Goal: Task Accomplishment & Management: Manage account settings

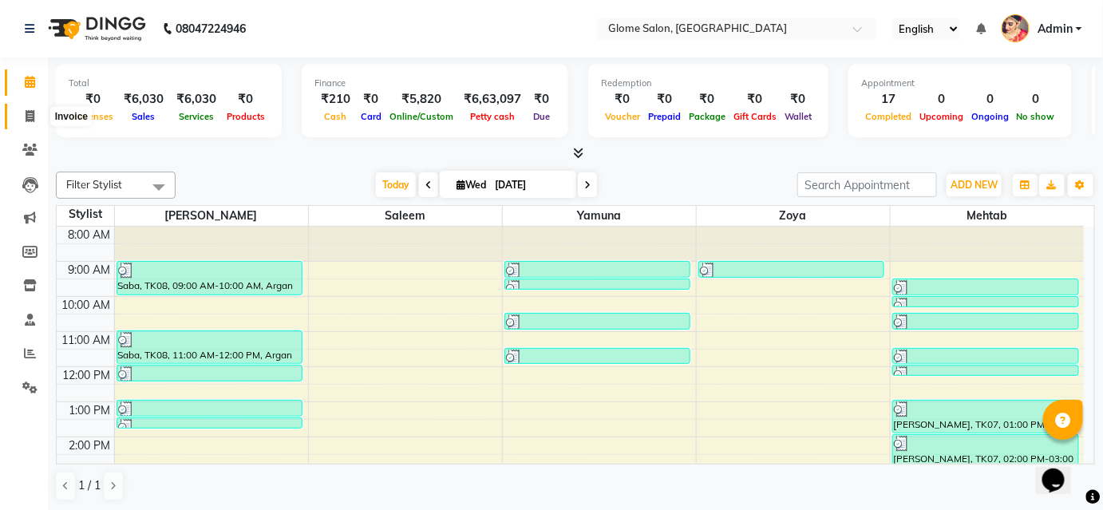
click at [34, 121] on icon at bounding box center [30, 116] width 9 height 12
select select "service"
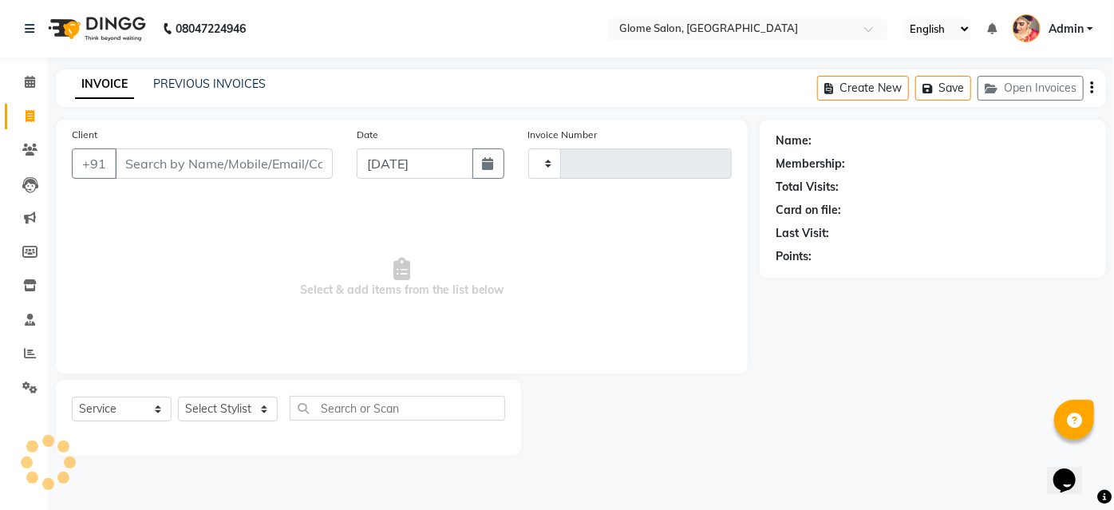
type input "2165"
select select "5199"
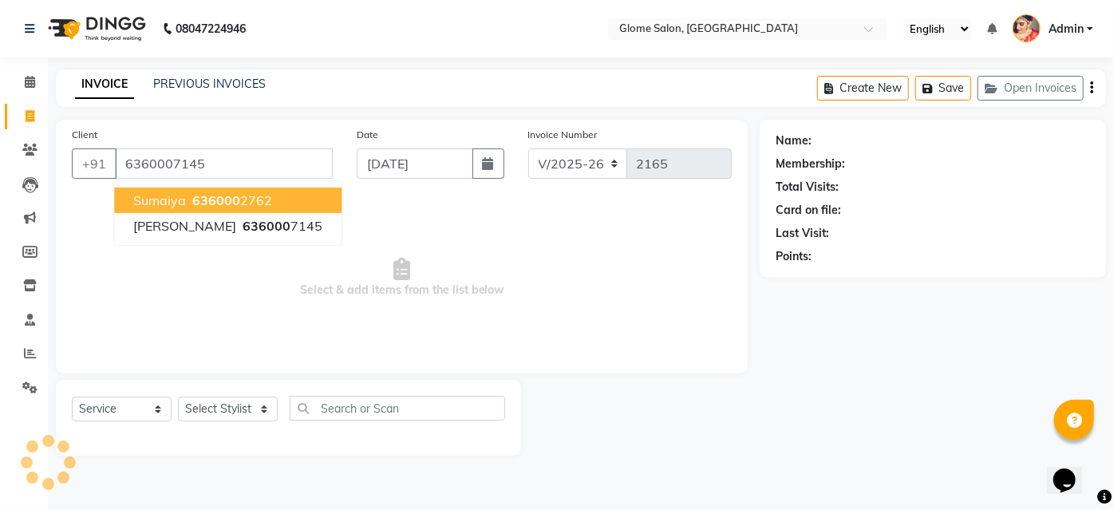
type input "6360007145"
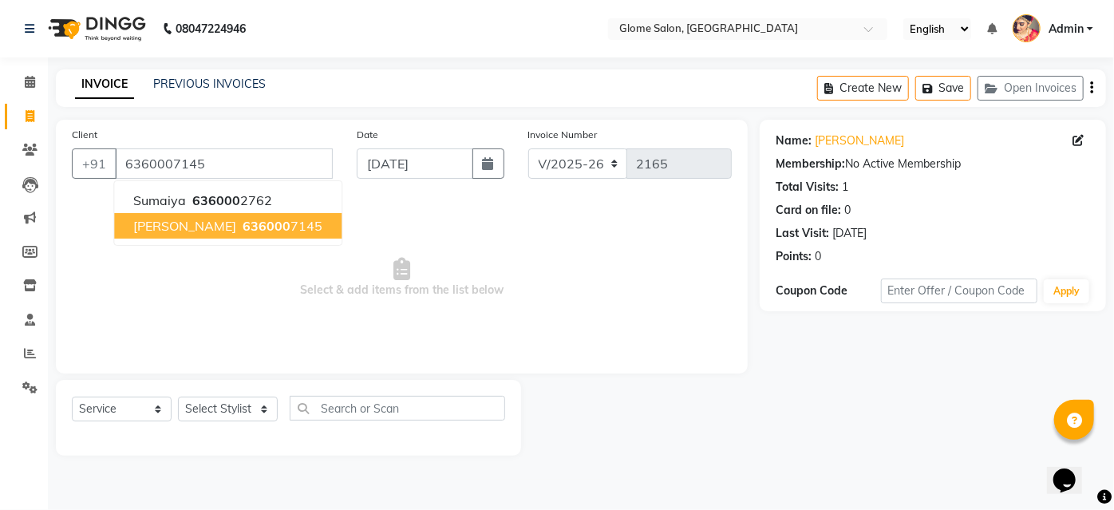
click at [243, 227] on span "636000" at bounding box center [267, 226] width 48 height 16
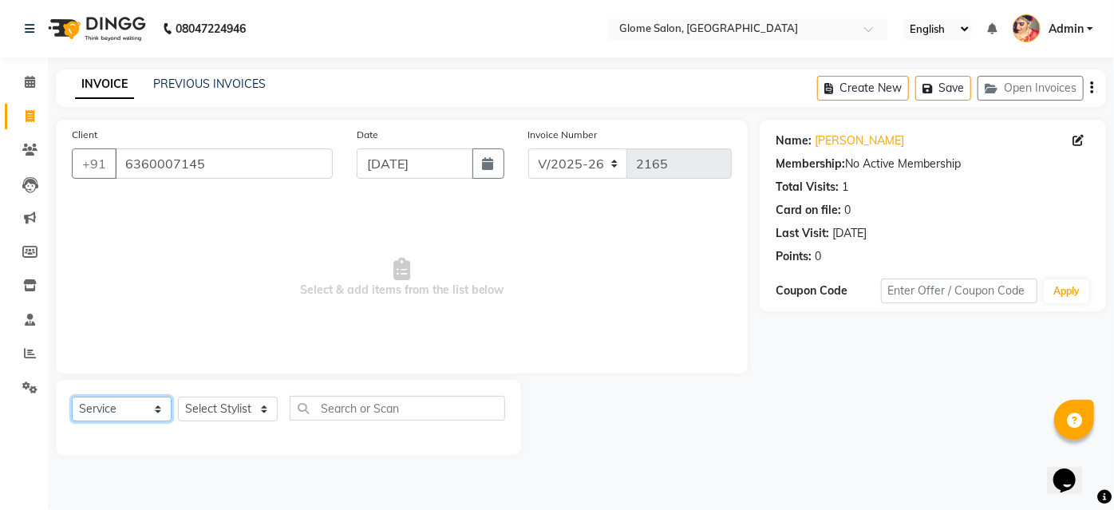
click at [140, 406] on select "Select Service Product Membership Package Voucher Prepaid Gift Card" at bounding box center [122, 409] width 100 height 25
select select "membership"
click at [72, 397] on select "Select Service Product Membership Package Voucher Prepaid Gift Card" at bounding box center [122, 409] width 100 height 25
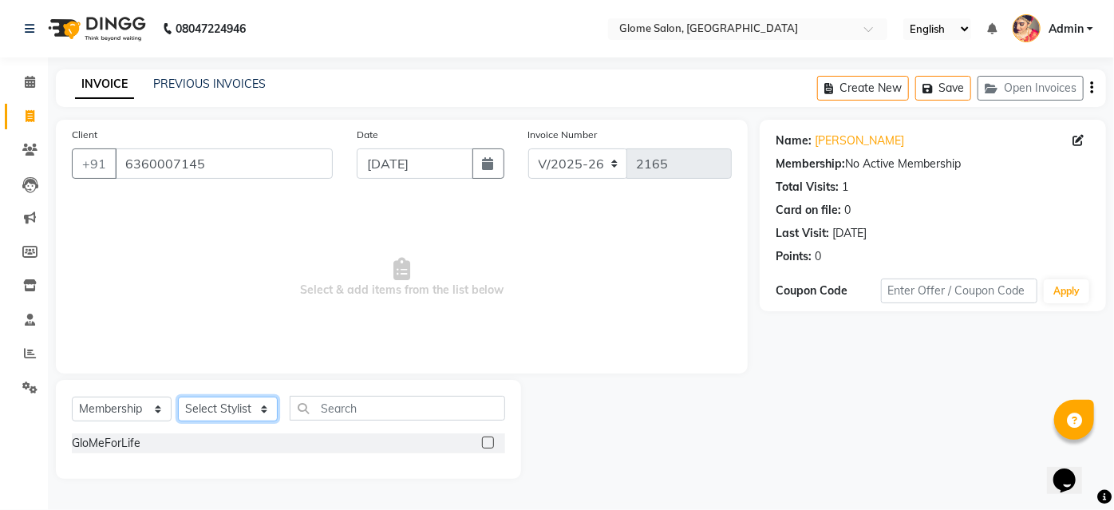
click at [247, 409] on select "Select Stylist [PERSON_NAME] [PERSON_NAME] Yamuna Zoya" at bounding box center [228, 409] width 100 height 25
select select "34176"
click at [178, 397] on select "Select Stylist [PERSON_NAME] [PERSON_NAME] Yamuna Zoya" at bounding box center [228, 409] width 100 height 25
click at [488, 446] on label at bounding box center [488, 443] width 12 height 12
click at [488, 446] on input "checkbox" at bounding box center [487, 443] width 10 height 10
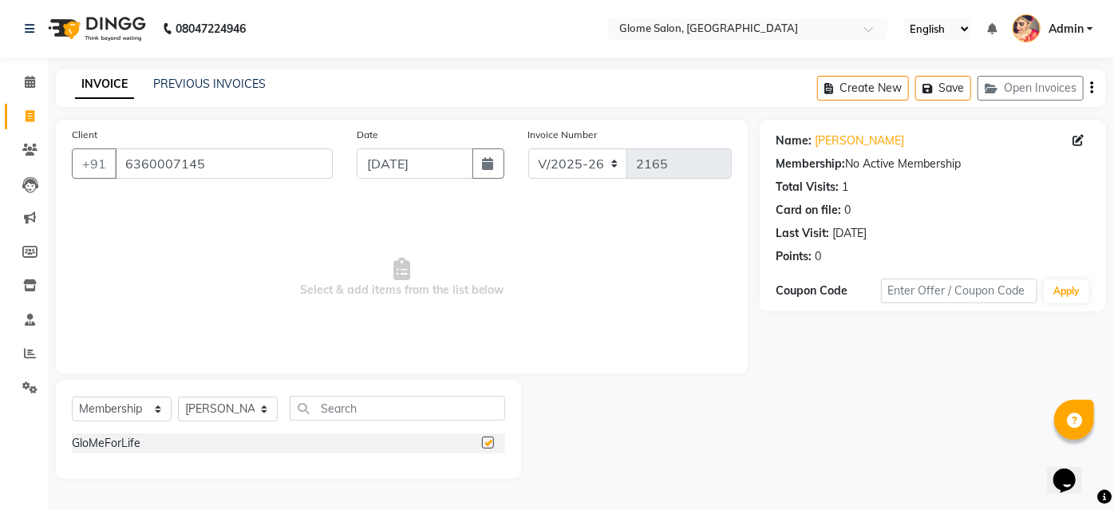
select select "select"
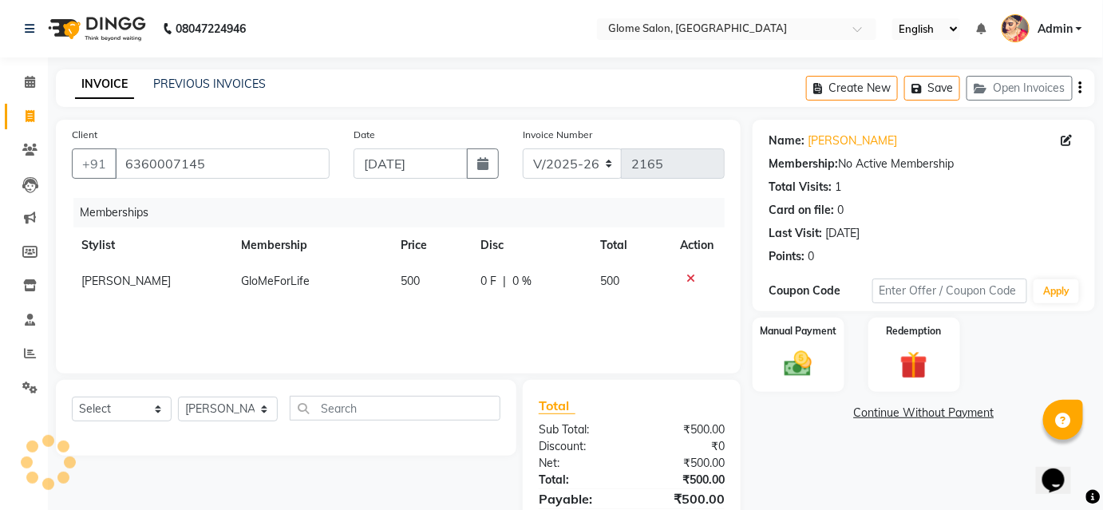
scroll to position [77, 0]
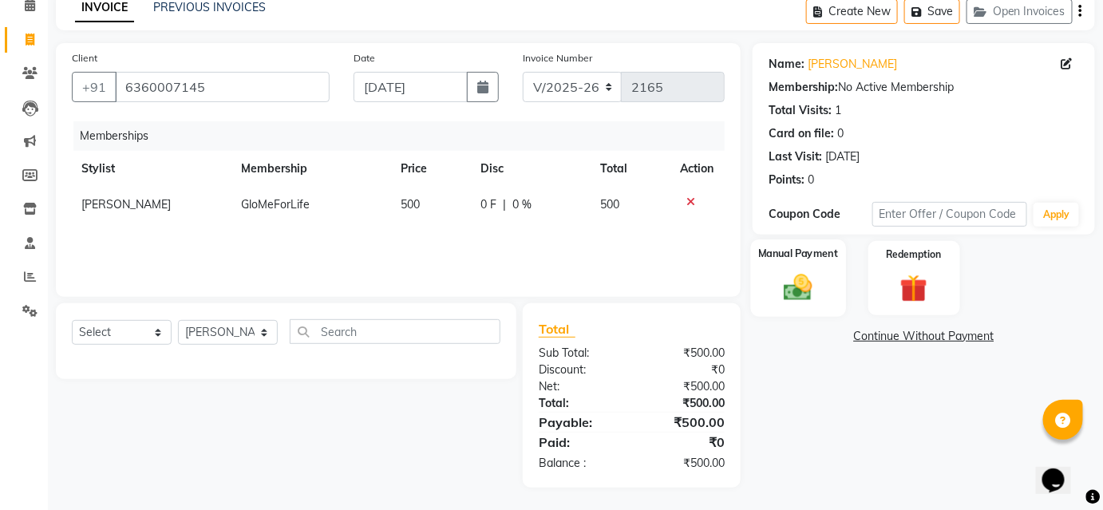
click at [792, 267] on div "Manual Payment" at bounding box center [798, 277] width 95 height 77
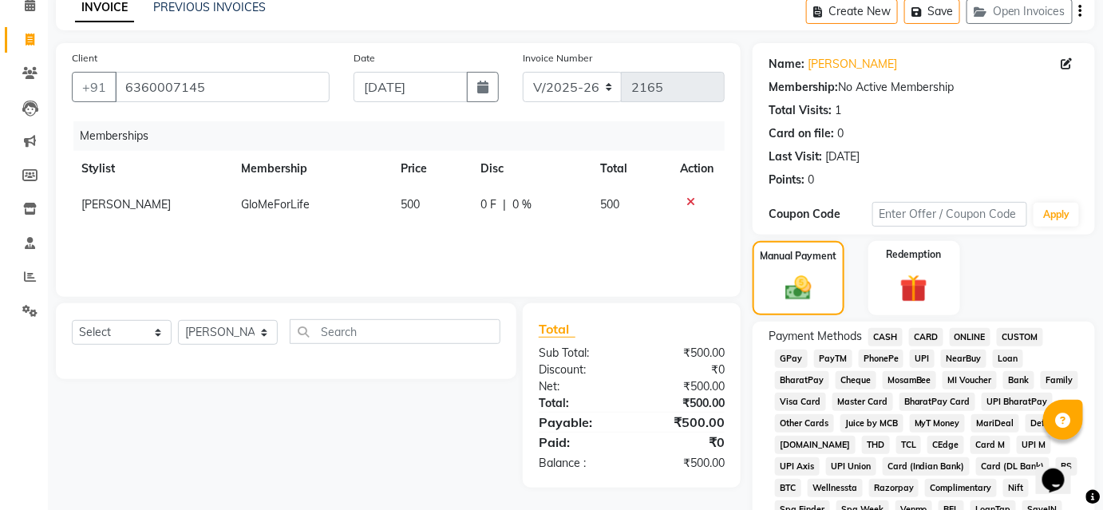
scroll to position [222, 0]
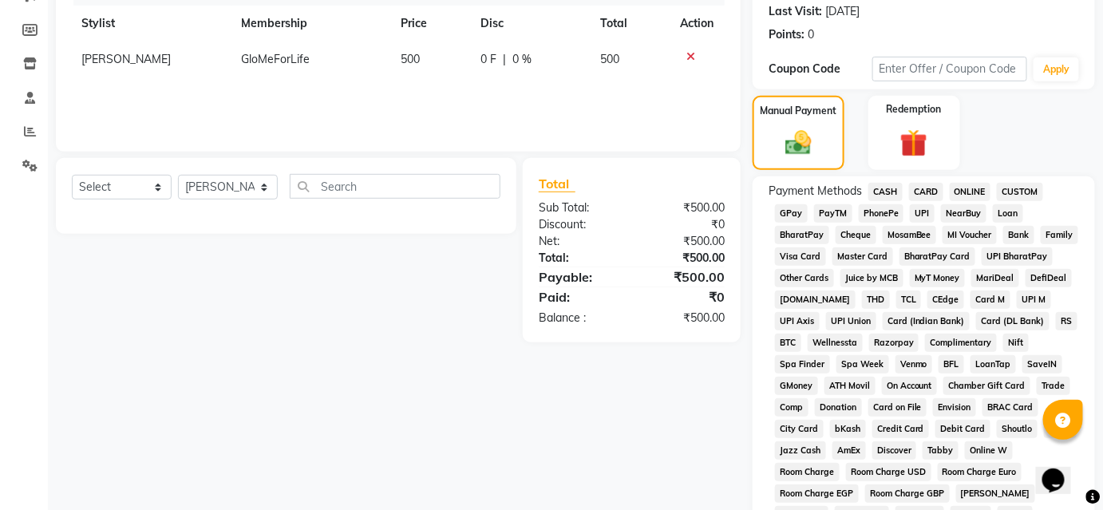
click at [881, 184] on span "CASH" at bounding box center [886, 192] width 34 height 18
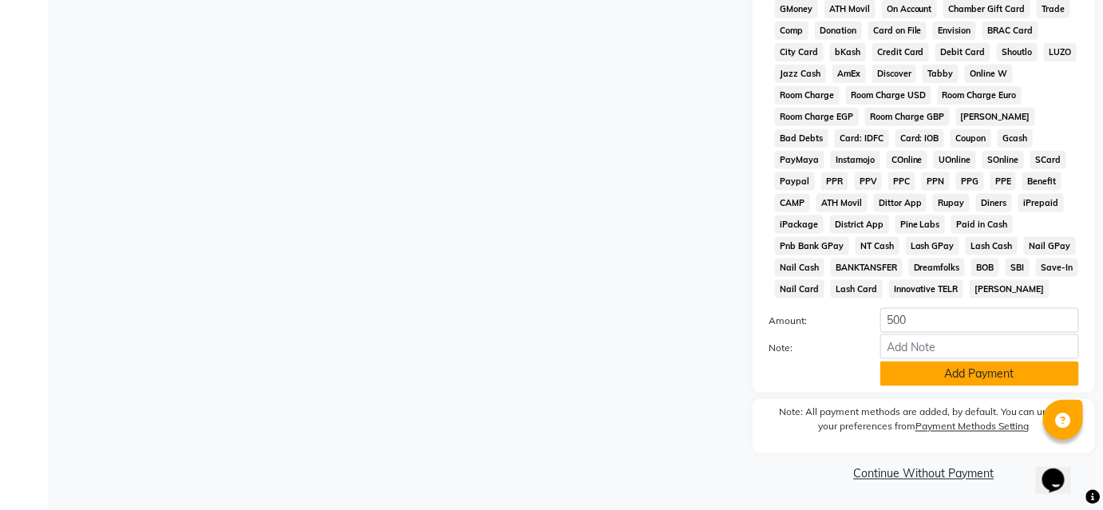
click at [916, 363] on button "Add Payment" at bounding box center [980, 374] width 199 height 25
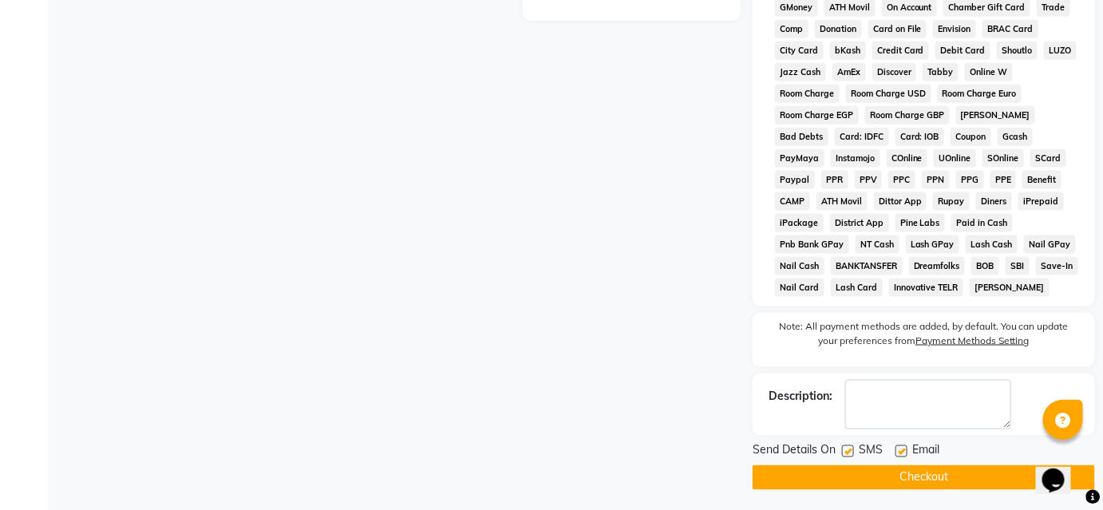
scroll to position [605, 0]
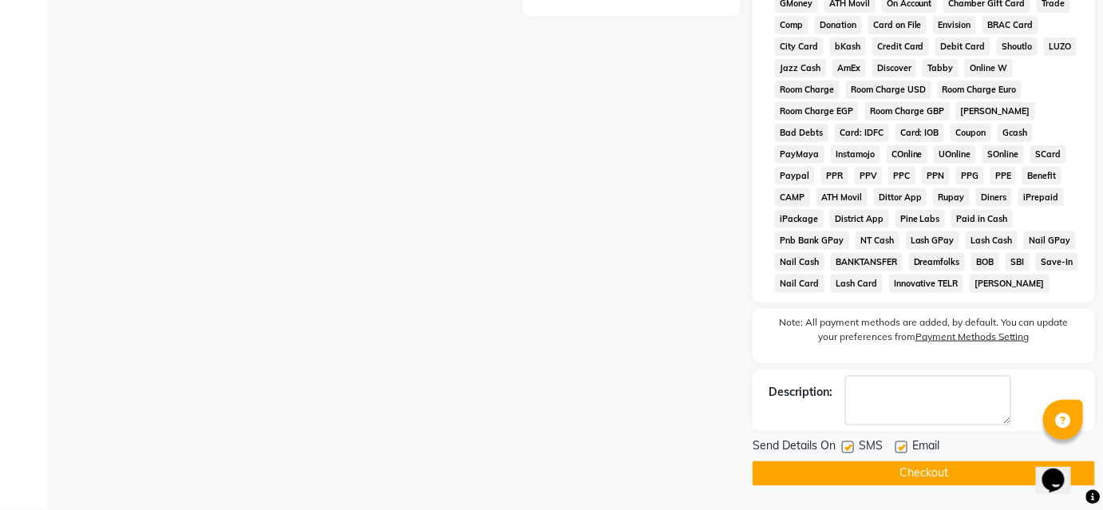
click at [790, 471] on button "Checkout" at bounding box center [924, 473] width 342 height 25
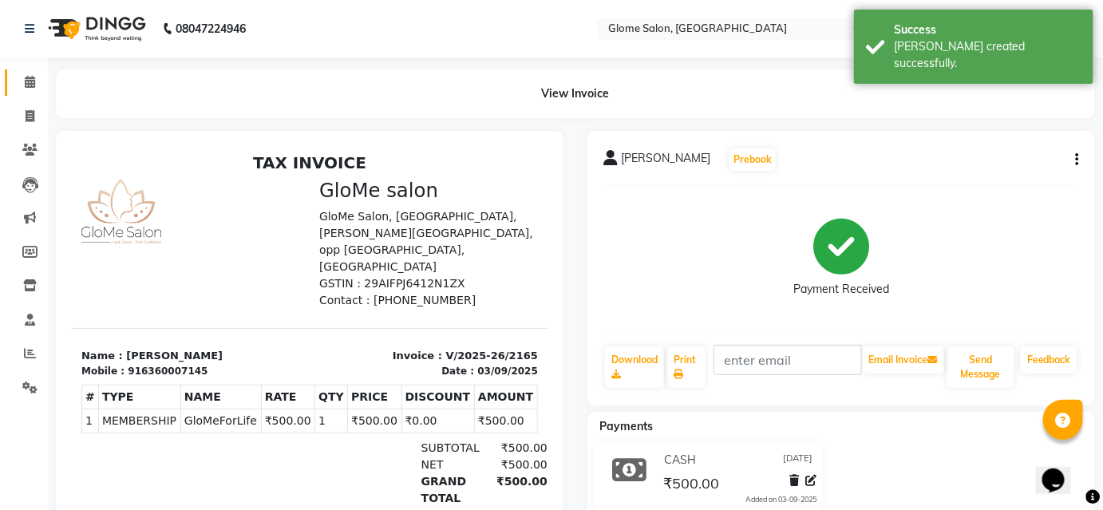
click at [26, 90] on span at bounding box center [30, 82] width 28 height 18
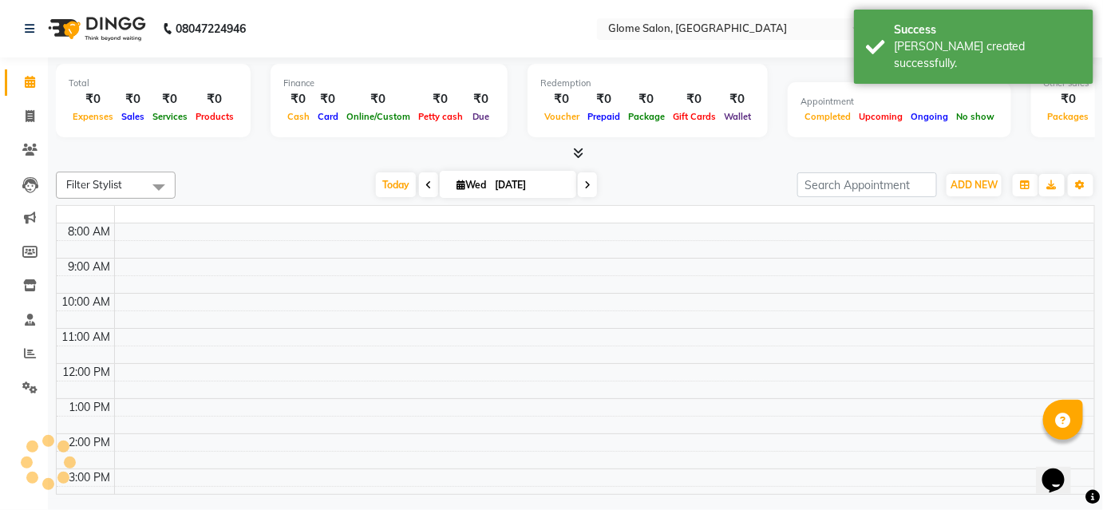
click at [26, 90] on span at bounding box center [30, 82] width 28 height 18
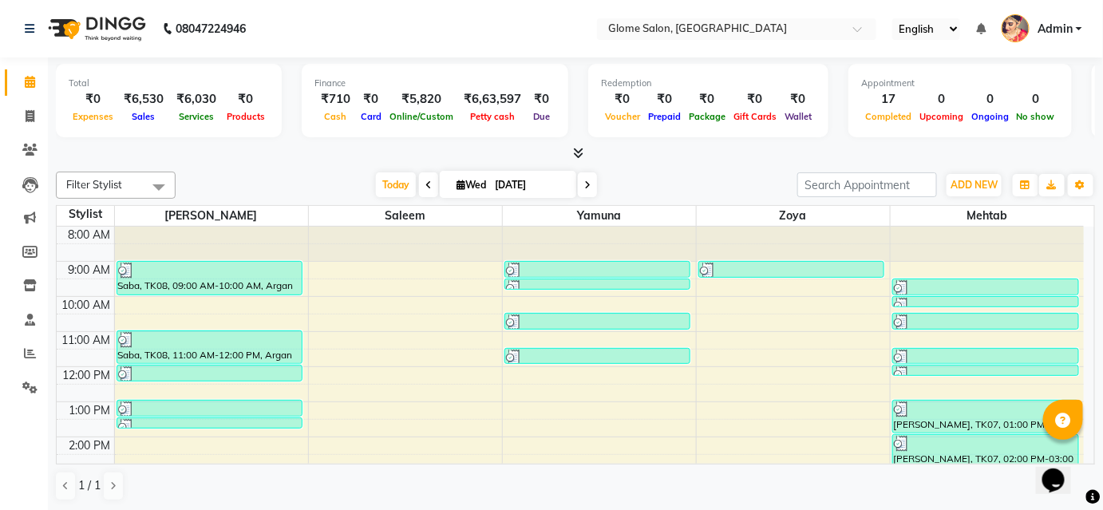
click at [766, 299] on div "8:00 AM 9:00 AM 10:00 AM 11:00 AM 12:00 PM 1:00 PM 2:00 PM 3:00 PM 4:00 PM 5:00…" at bounding box center [570, 455] width 1027 height 456
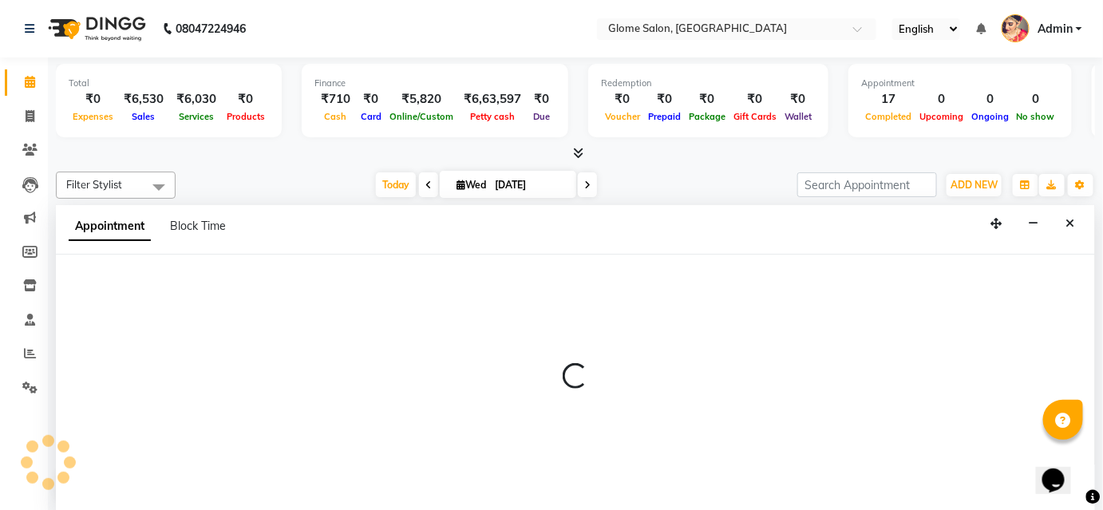
select select "63052"
select select "600"
select select "tentative"
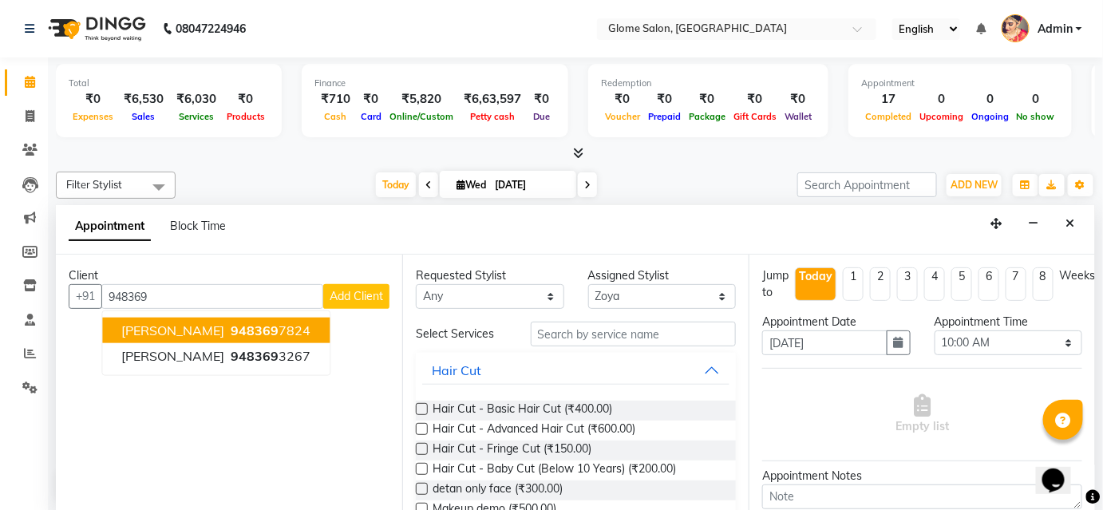
click at [253, 323] on ngb-highlight "948369 7824" at bounding box center [269, 331] width 83 height 16
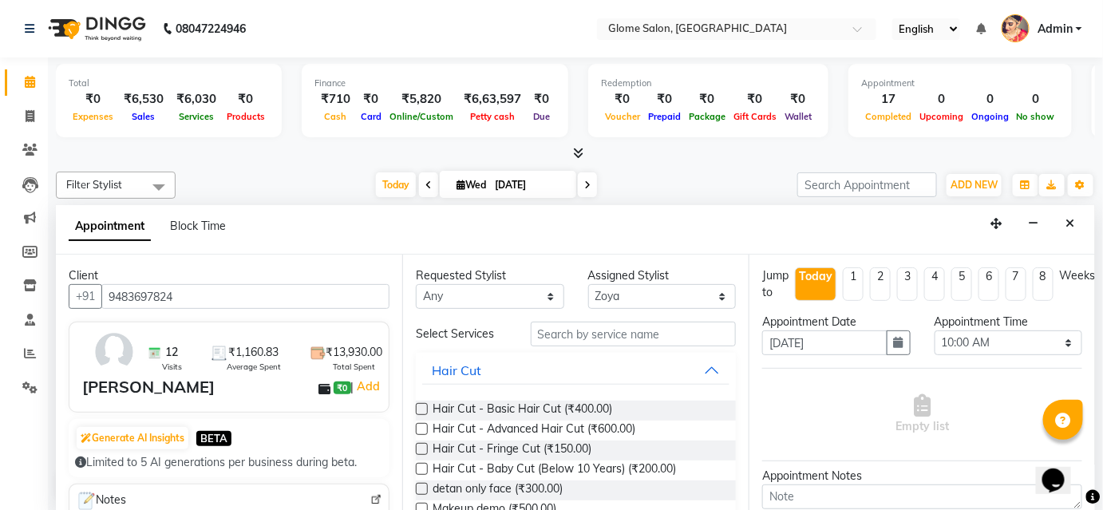
type input "9483697824"
click at [615, 342] on input "text" at bounding box center [633, 334] width 205 height 25
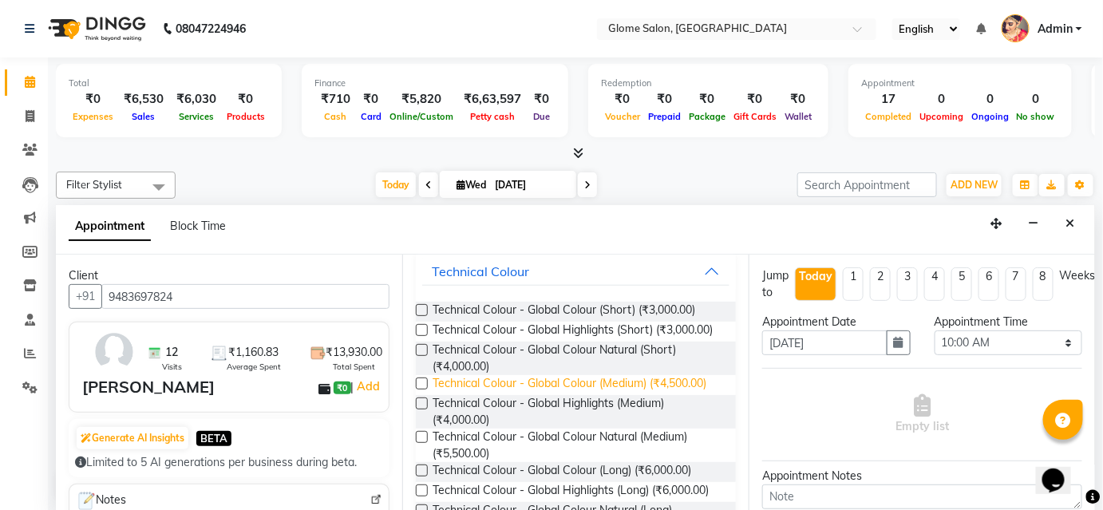
scroll to position [65, 0]
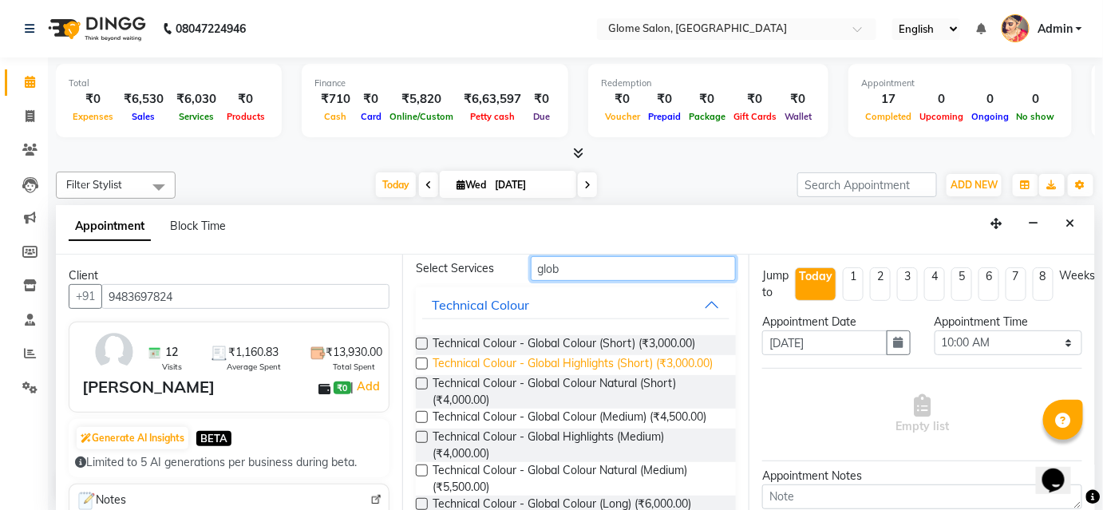
type input "glob"
click at [631, 362] on span "Technical Colour - Global Highlights (Short) (₹3,000.00)" at bounding box center [573, 365] width 280 height 20
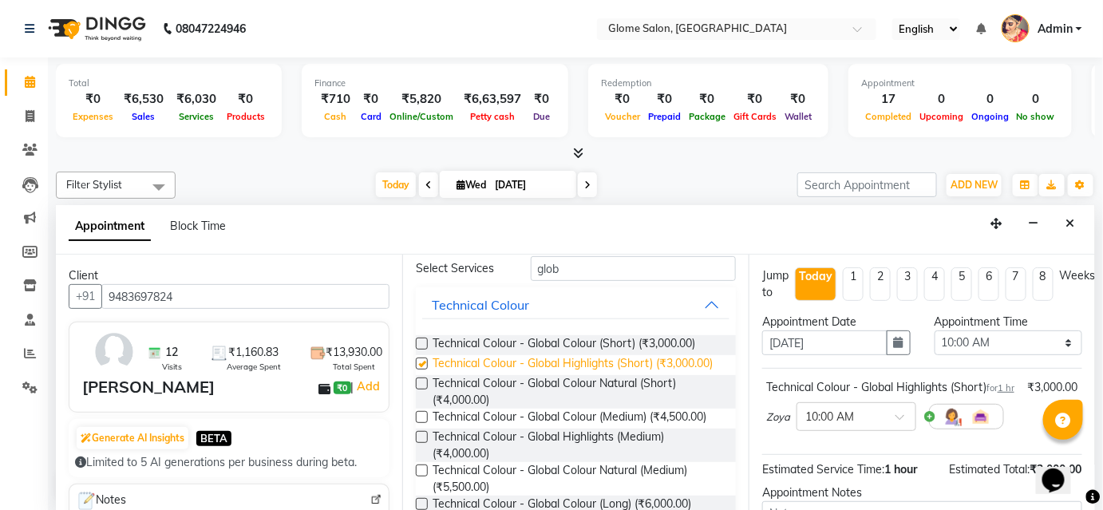
checkbox input "false"
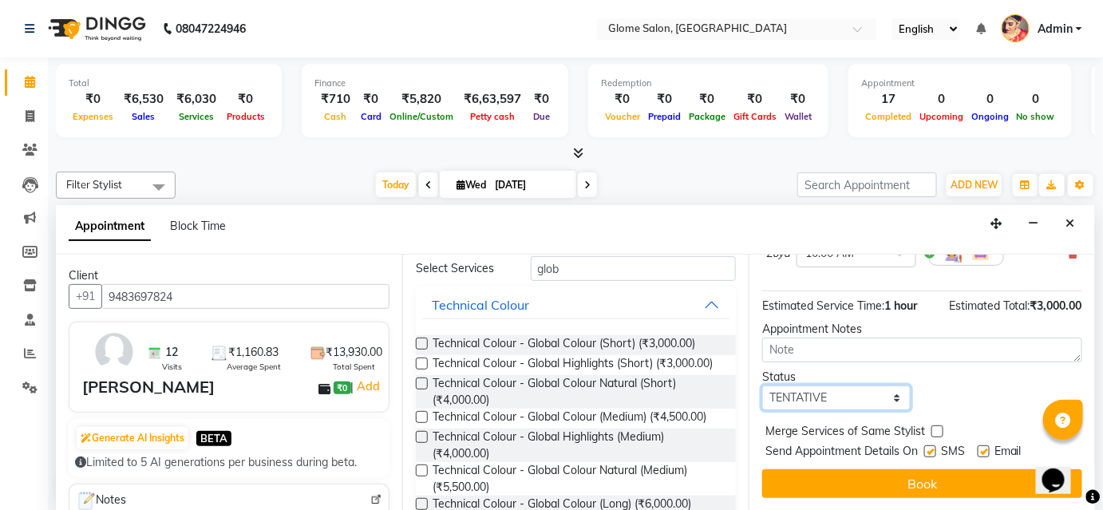
drag, startPoint x: 799, startPoint y: 398, endPoint x: 798, endPoint y: 408, distance: 9.7
click at [799, 398] on select "Select TENTATIVE CONFIRM CHECK-IN UPCOMING" at bounding box center [836, 398] width 148 height 25
select select "confirm booking"
click at [762, 386] on select "Select TENTATIVE CONFIRM CHECK-IN UPCOMING" at bounding box center [836, 398] width 148 height 25
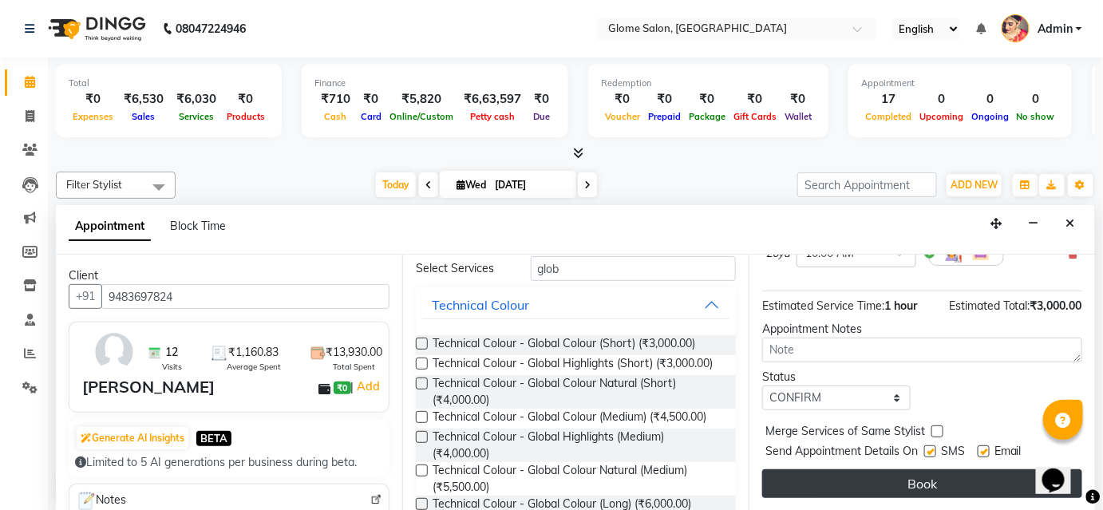
click at [798, 474] on button "Book" at bounding box center [922, 483] width 320 height 29
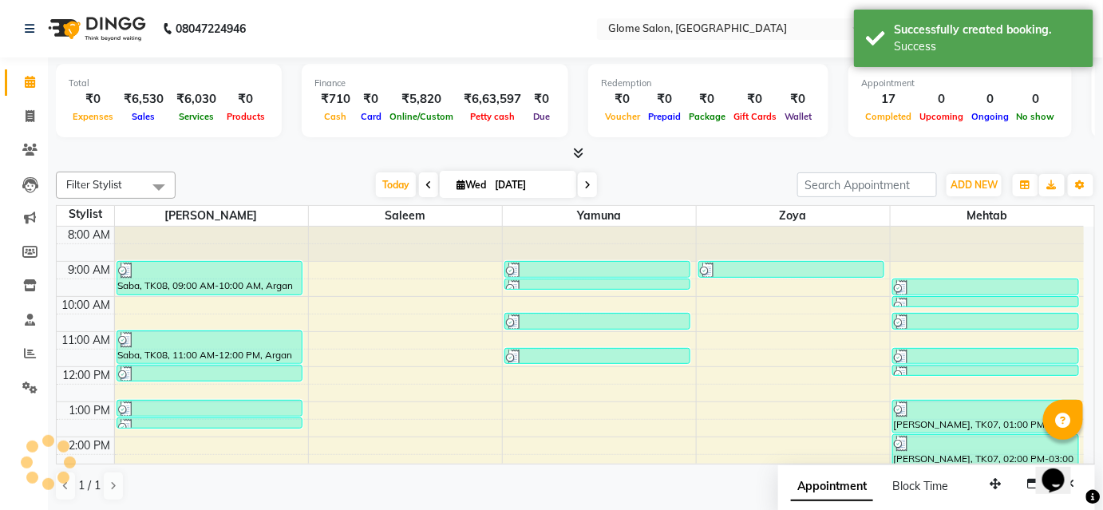
scroll to position [0, 0]
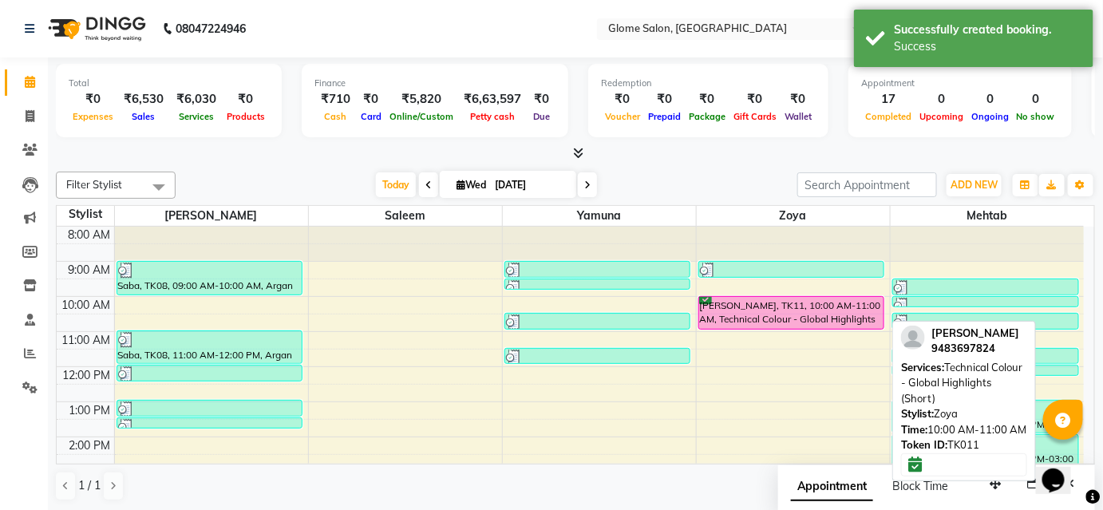
click at [799, 314] on div "[PERSON_NAME], TK11, 10:00 AM-11:00 AM, Technical Colour - Global Highlights (S…" at bounding box center [791, 313] width 185 height 32
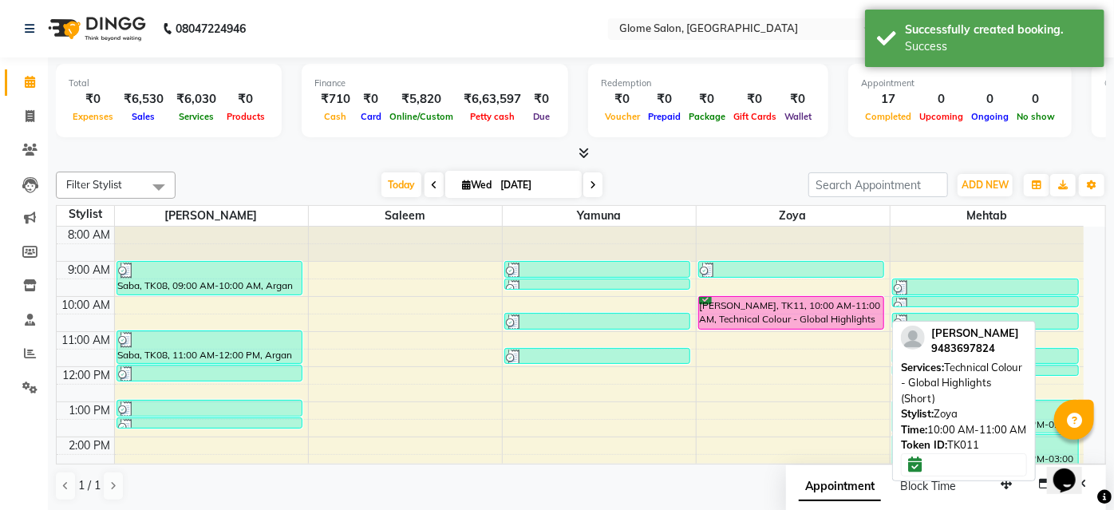
select select "6"
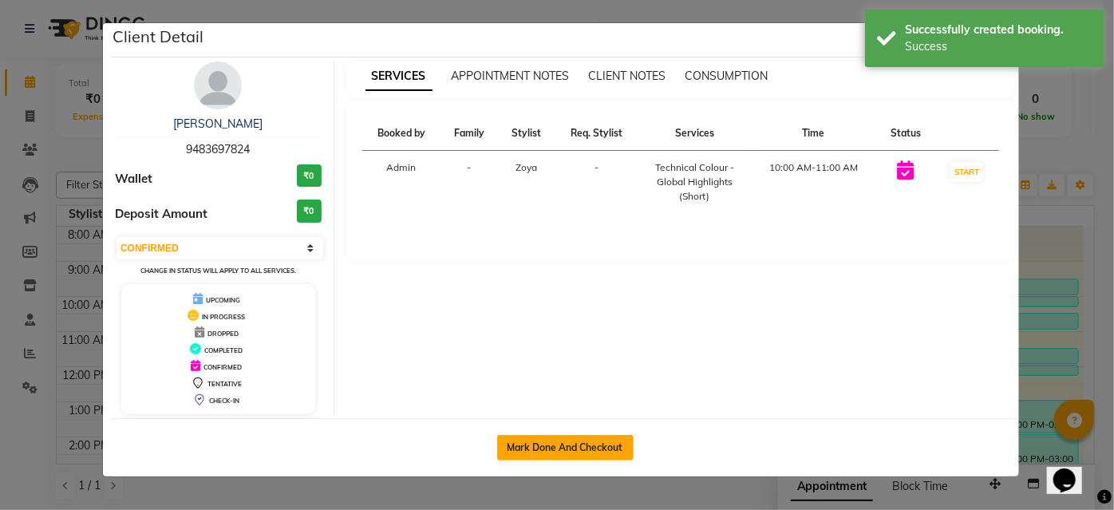
click at [604, 445] on button "Mark Done And Checkout" at bounding box center [565, 448] width 137 height 26
select select "5199"
select select "service"
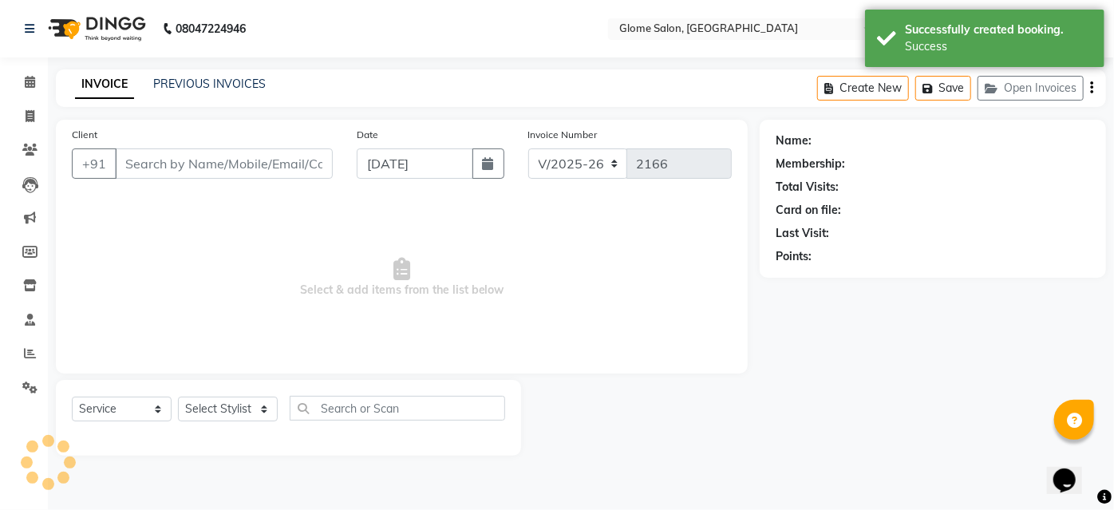
type input "9483697824"
select select "63052"
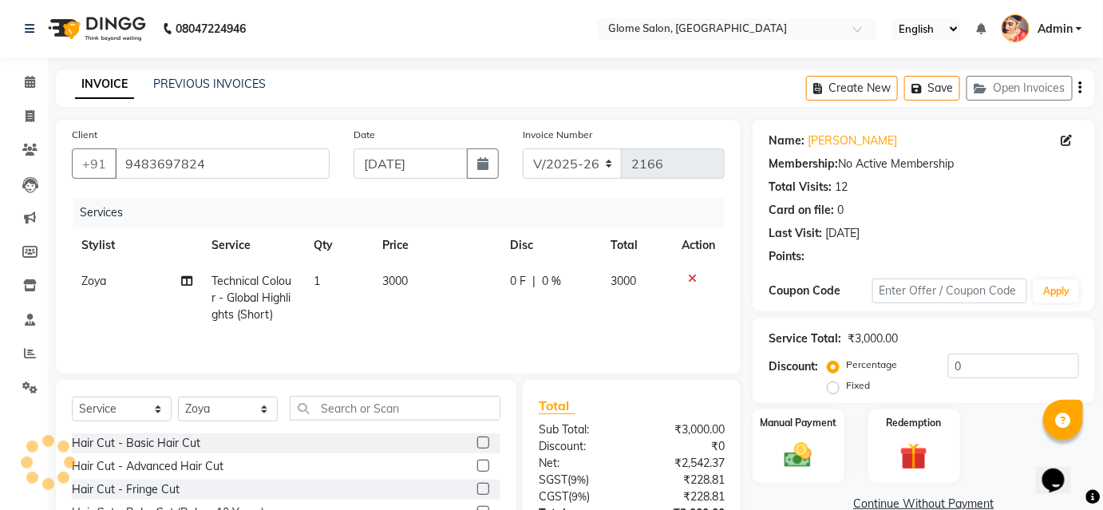
scroll to position [129, 0]
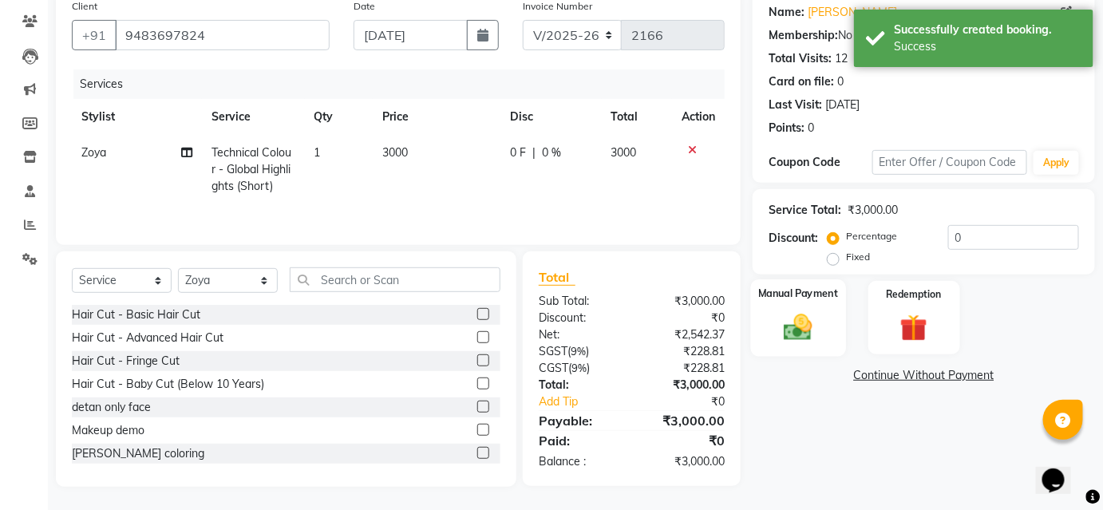
click at [837, 307] on div "Manual Payment" at bounding box center [798, 317] width 95 height 77
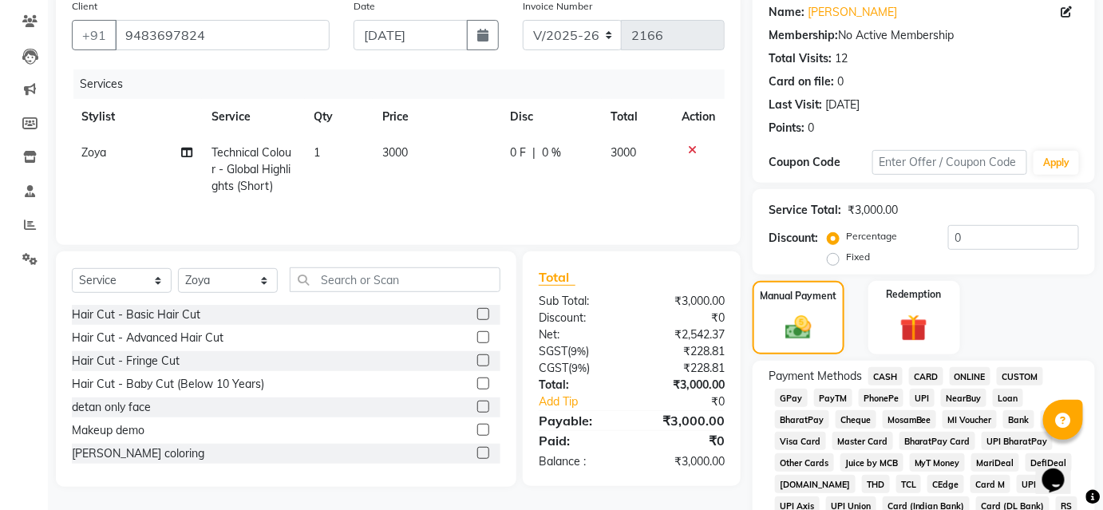
click at [886, 370] on span "CASH" at bounding box center [886, 376] width 34 height 18
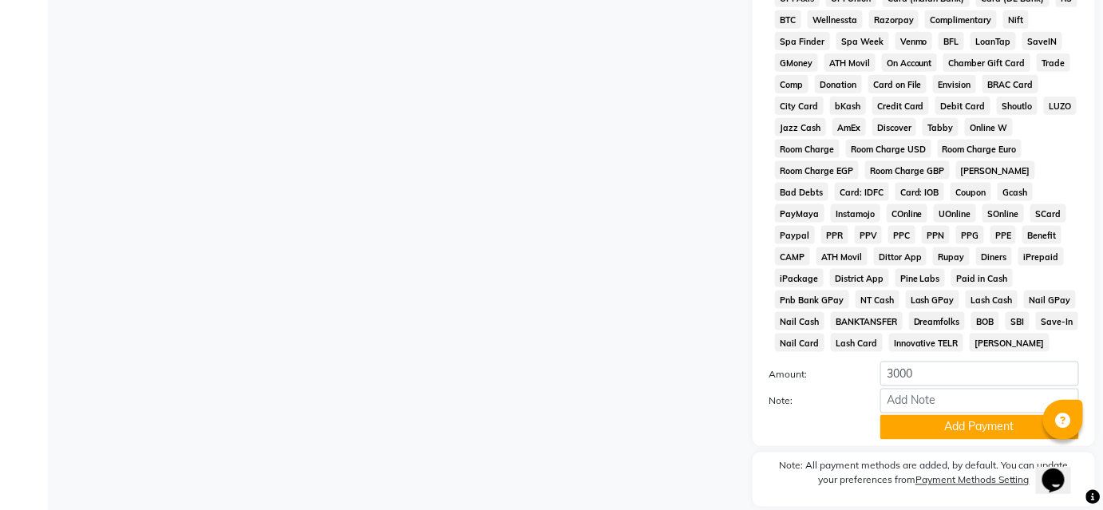
scroll to position [691, 0]
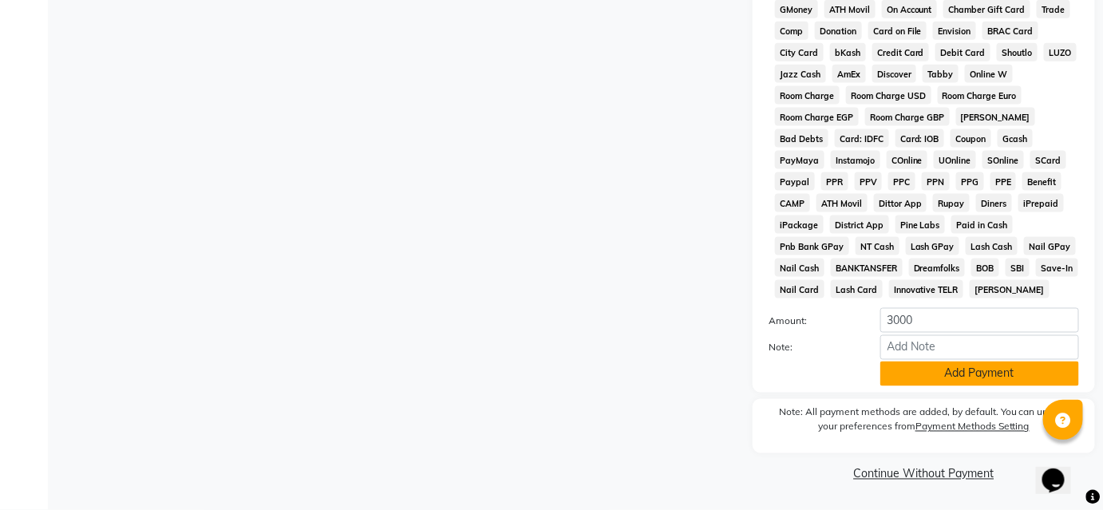
click at [928, 375] on button "Add Payment" at bounding box center [980, 374] width 199 height 25
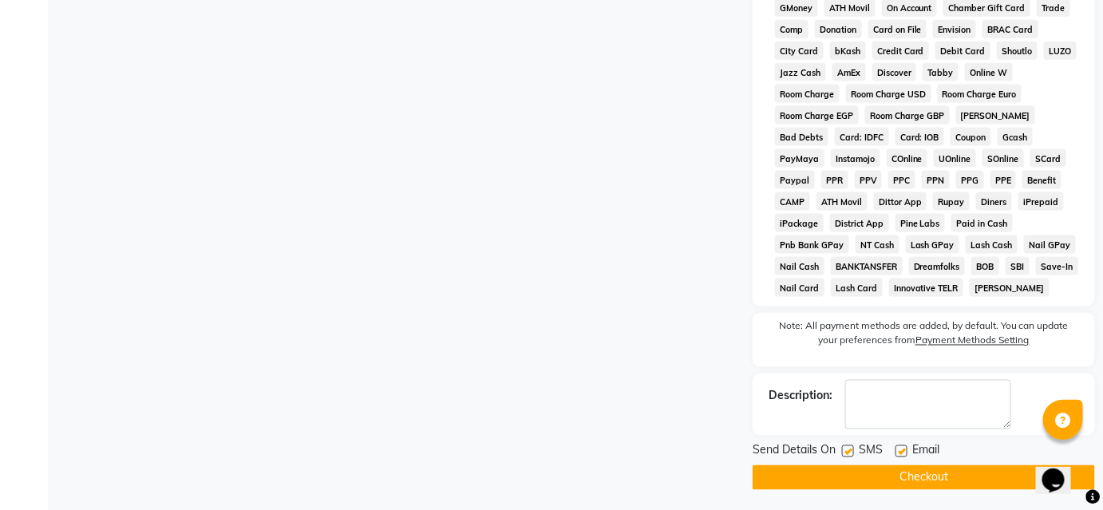
click at [884, 469] on button "Checkout" at bounding box center [924, 477] width 342 height 25
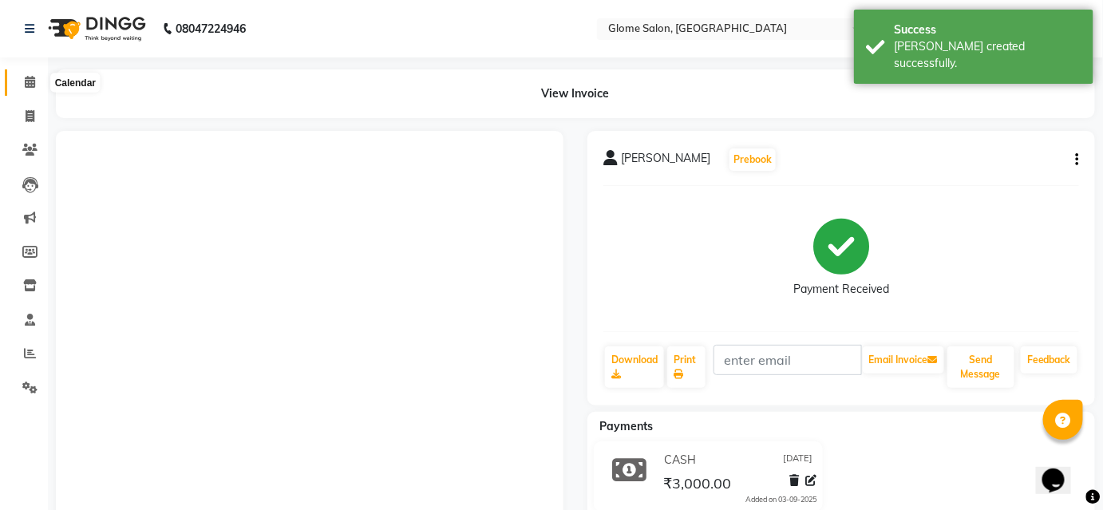
click at [28, 83] on icon at bounding box center [30, 82] width 10 height 12
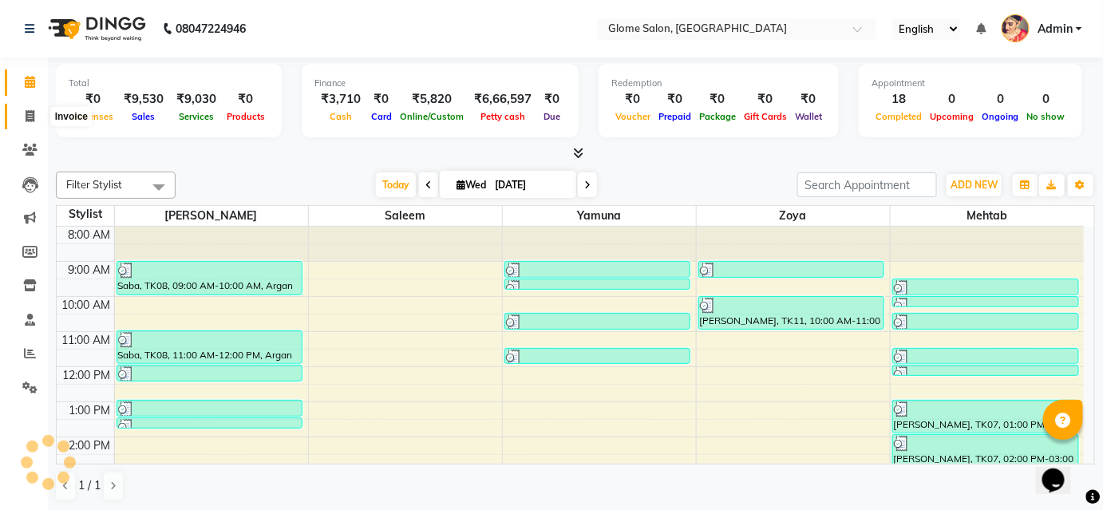
click at [30, 110] on icon at bounding box center [30, 116] width 9 height 12
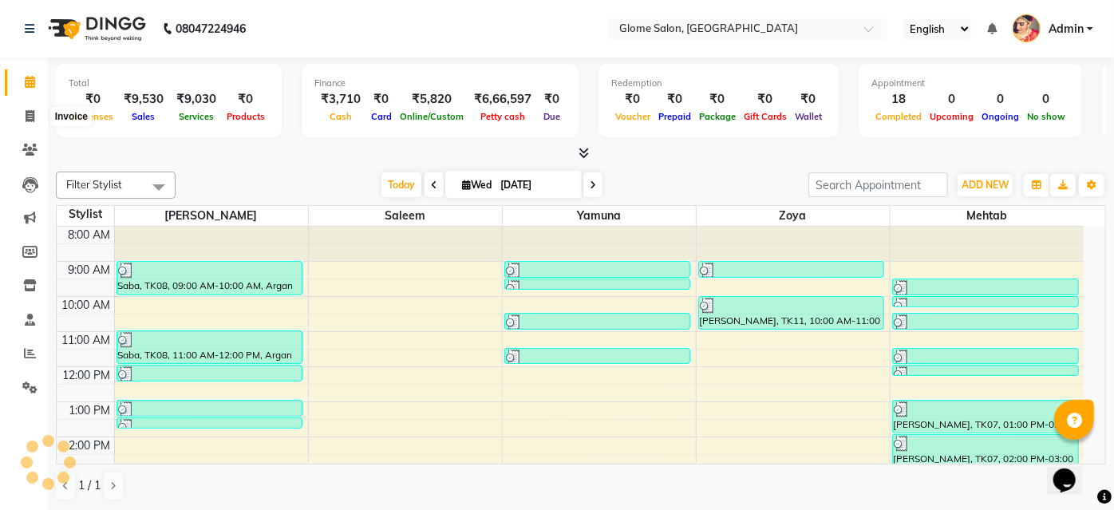
select select "service"
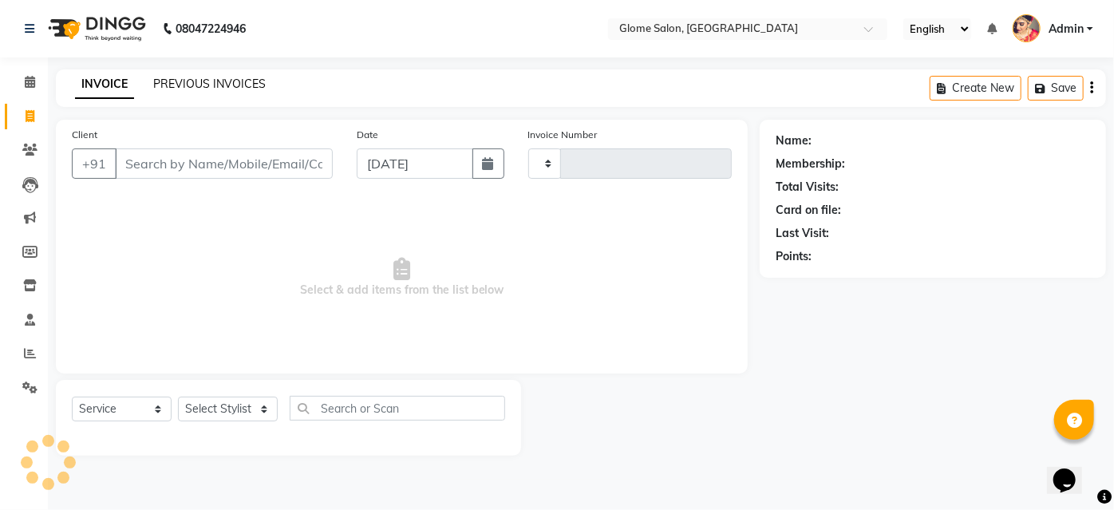
click at [185, 81] on link "PREVIOUS INVOICES" at bounding box center [209, 84] width 113 height 14
